Goal: Task Accomplishment & Management: Use online tool/utility

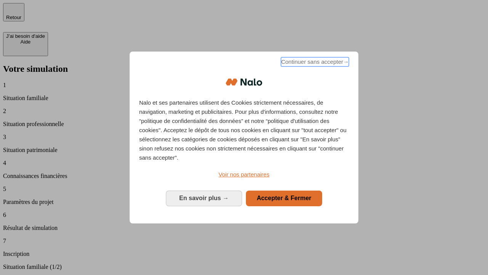
click at [314, 63] on span "Continuer sans accepter →" at bounding box center [315, 61] width 68 height 9
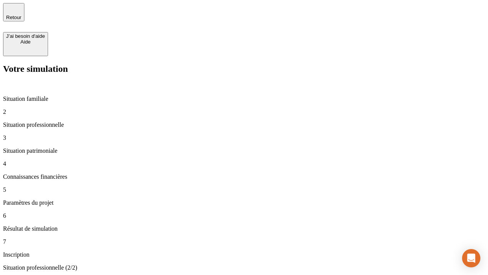
type input "30 000"
type input "1 000"
